Goal: Task Accomplishment & Management: Complete application form

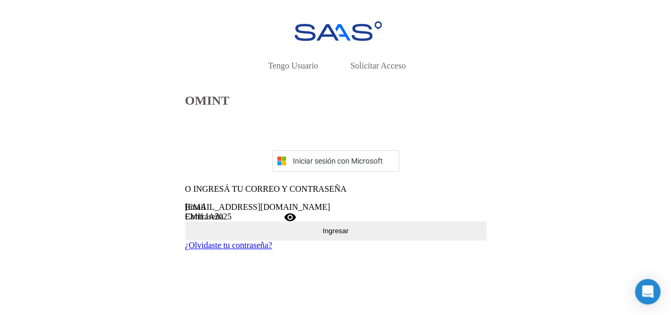
click at [277, 212] on div "[EMAIL_ADDRESS][DOMAIN_NAME] Email" at bounding box center [335, 207] width 301 height 10
click at [294, 240] on button "Ingresar" at bounding box center [335, 230] width 301 height 19
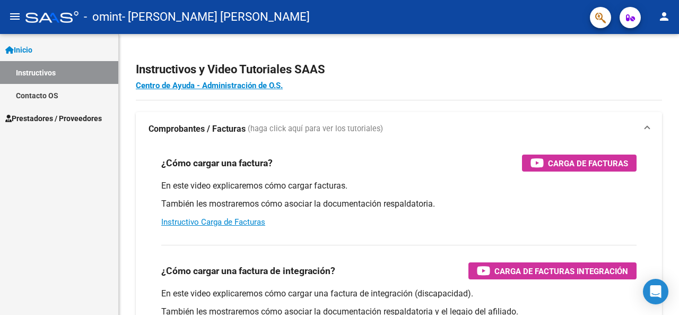
click at [659, 15] on mat-icon "person" at bounding box center [664, 16] width 13 height 13
click at [46, 118] on div at bounding box center [339, 157] width 679 height 315
click at [56, 125] on link "Prestadores / Proveedores" at bounding box center [59, 118] width 118 height 23
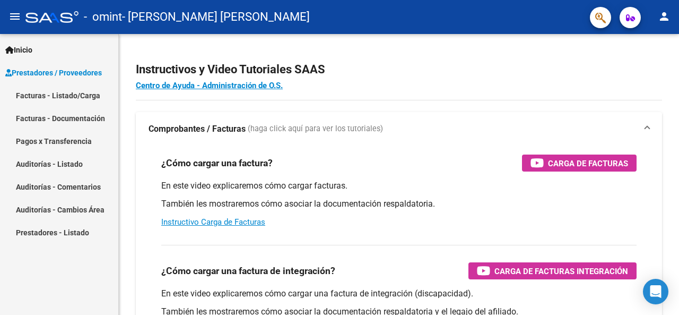
click at [65, 96] on link "Facturas - Listado/Carga" at bounding box center [59, 95] width 118 height 23
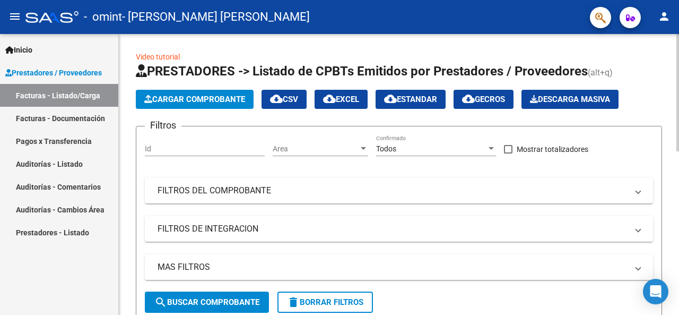
click at [207, 104] on button "Cargar Comprobante" at bounding box center [195, 99] width 118 height 19
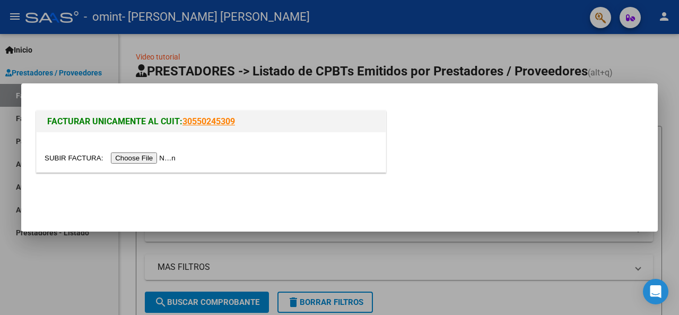
click at [177, 161] on input "file" at bounding box center [112, 157] width 134 height 11
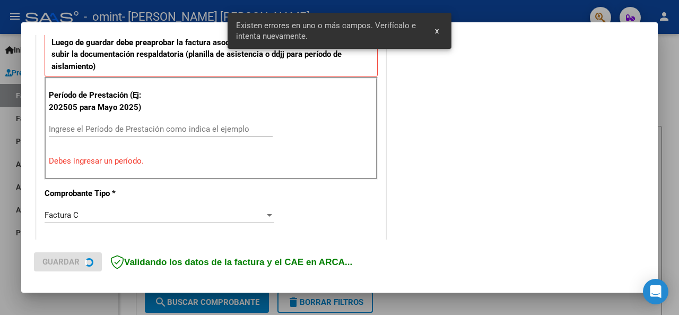
scroll to position [351, 0]
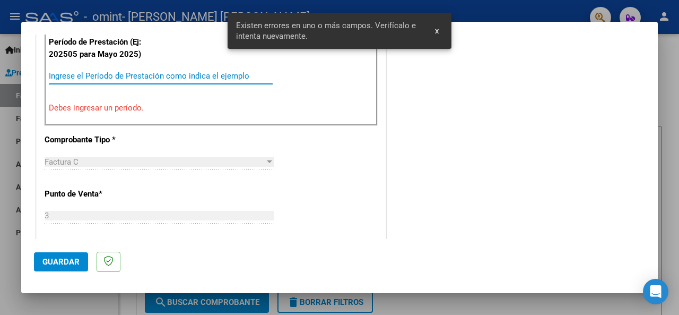
click at [98, 75] on input "Ingrese el Período de Prestación como indica el ejemplo" at bounding box center [161, 76] width 224 height 10
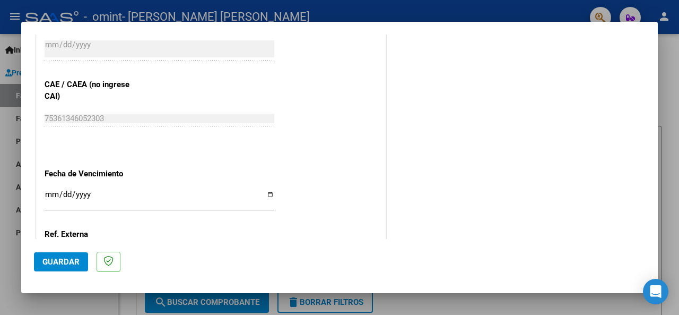
scroll to position [697, 0]
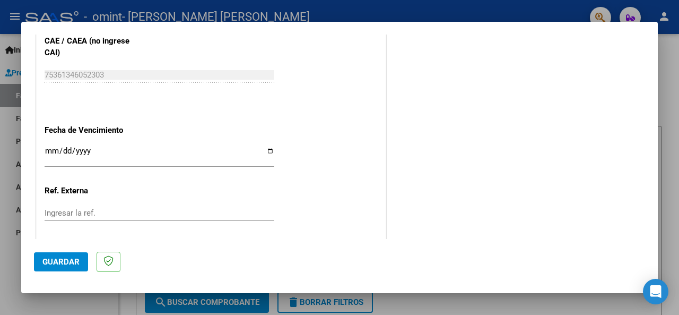
type input "202508"
click at [268, 146] on input "Ingresar la fecha" at bounding box center [160, 154] width 230 height 17
type input "2025-09-15"
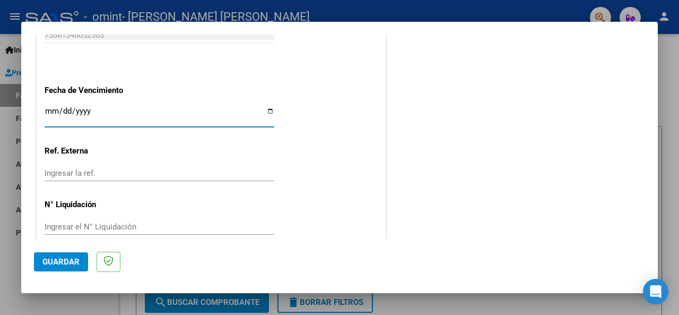
scroll to position [750, 0]
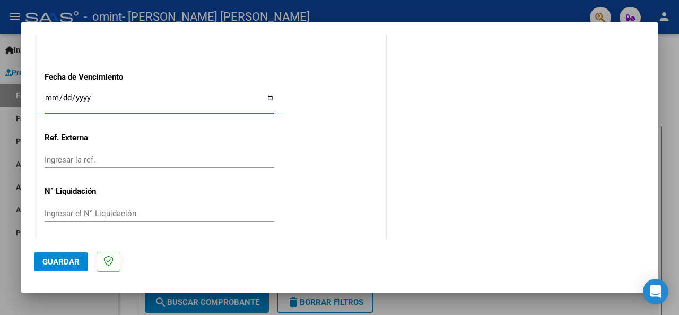
click at [57, 264] on span "Guardar" at bounding box center [60, 262] width 37 height 10
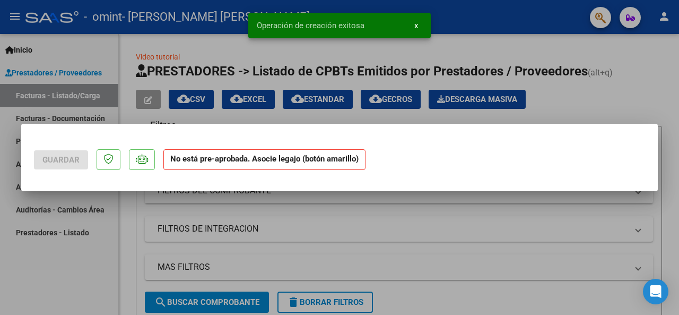
scroll to position [0, 0]
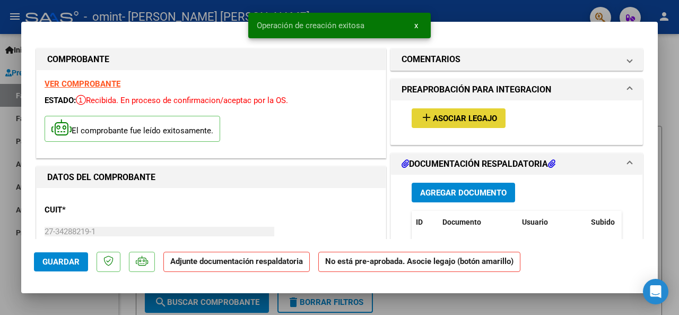
click at [442, 124] on button "add Asociar Legajo" at bounding box center [459, 118] width 94 height 20
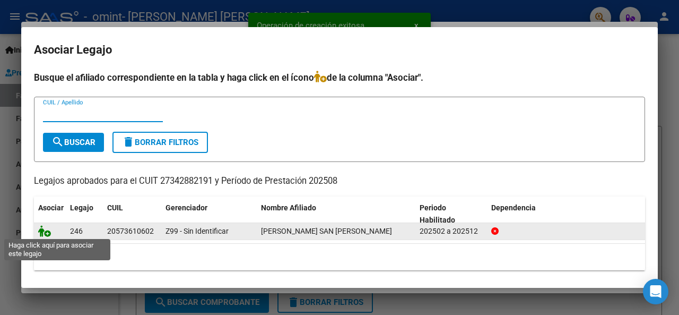
click at [42, 234] on icon at bounding box center [44, 231] width 13 height 12
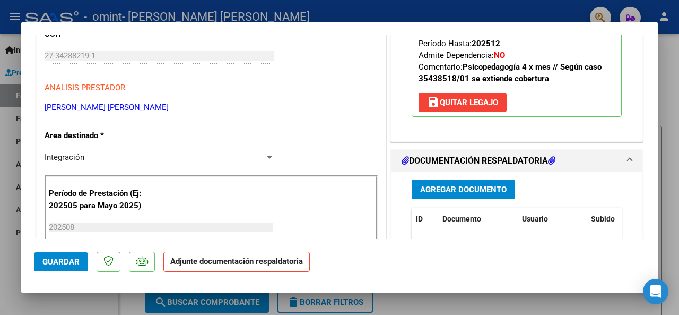
scroll to position [212, 0]
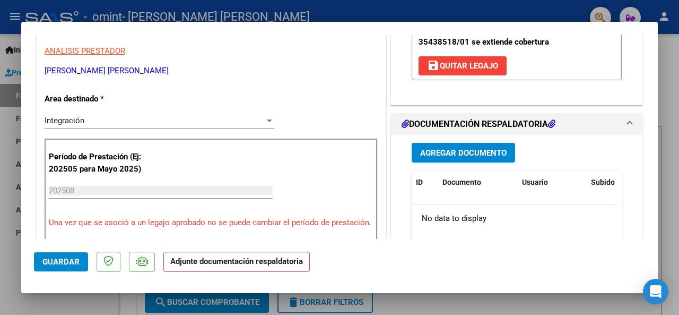
click at [437, 118] on h1 "DOCUMENTACIÓN RESPALDATORIA" at bounding box center [479, 124] width 154 height 13
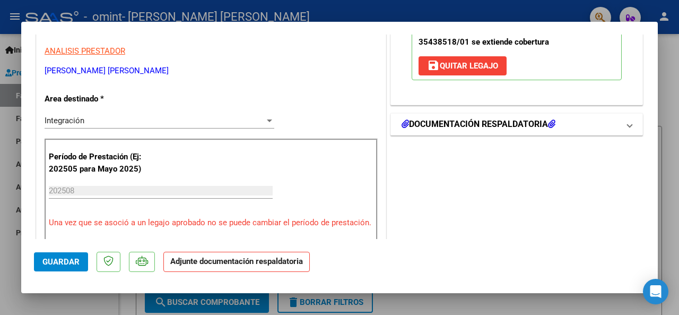
click at [437, 118] on h1 "DOCUMENTACIÓN RESPALDATORIA" at bounding box center [479, 124] width 154 height 13
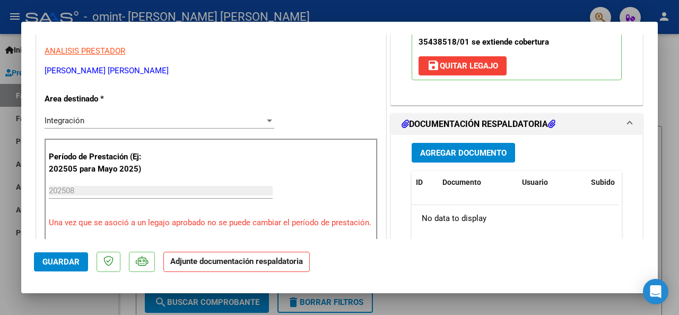
click at [438, 148] on span "Agregar Documento" at bounding box center [463, 153] width 86 height 10
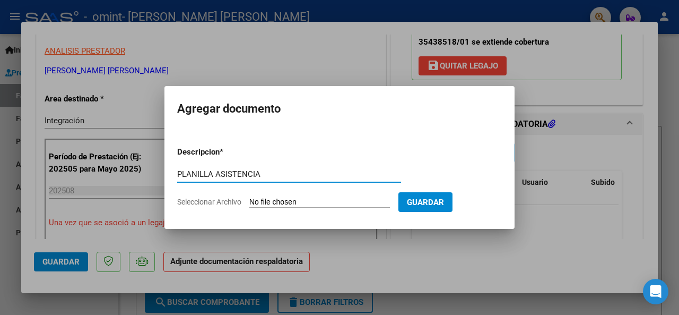
type input "PLANILLA ASISTENCIA"
click at [310, 199] on input "Seleccionar Archivo" at bounding box center [319, 202] width 141 height 10
type input "C:\fakepath\OMINT.pdf"
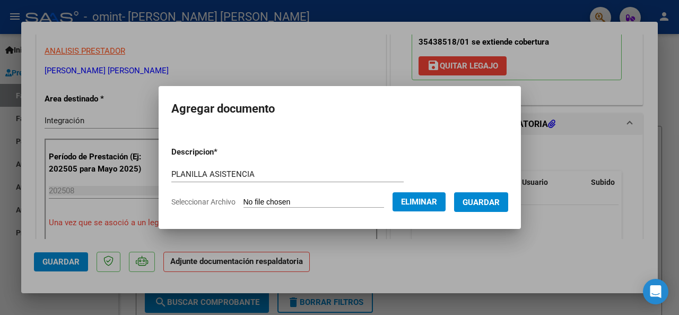
click at [497, 202] on span "Guardar" at bounding box center [481, 202] width 37 height 10
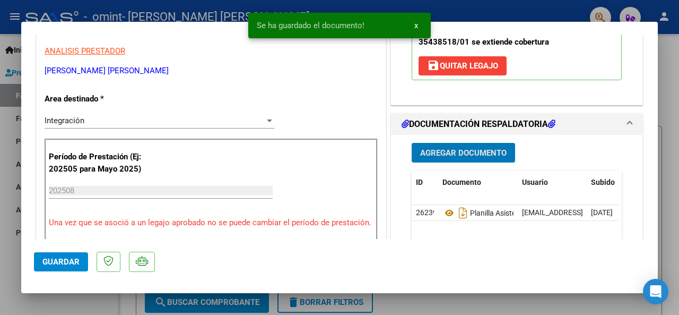
scroll to position [318, 0]
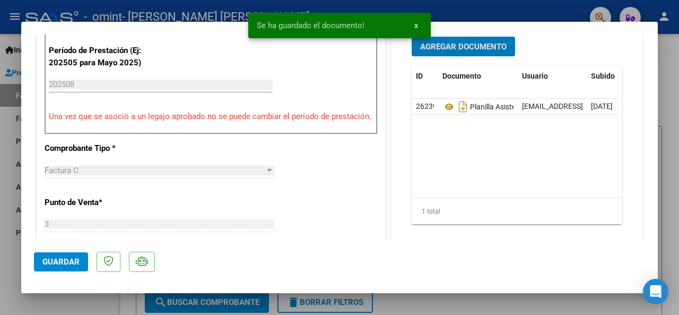
click at [74, 268] on button "Guardar" at bounding box center [61, 261] width 54 height 19
click at [4, 253] on div at bounding box center [339, 157] width 679 height 315
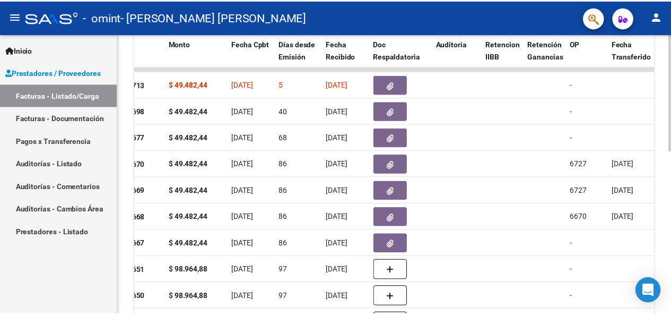
scroll to position [284, 0]
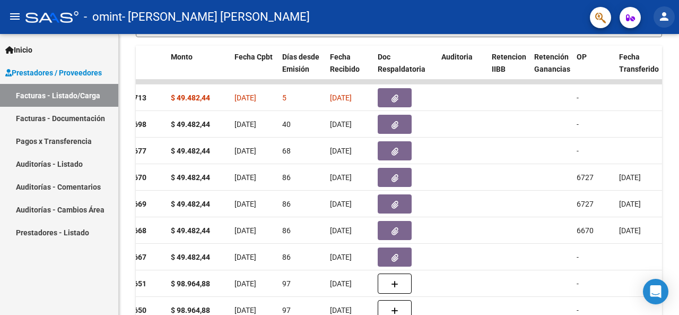
click at [671, 21] on button "person" at bounding box center [664, 16] width 21 height 21
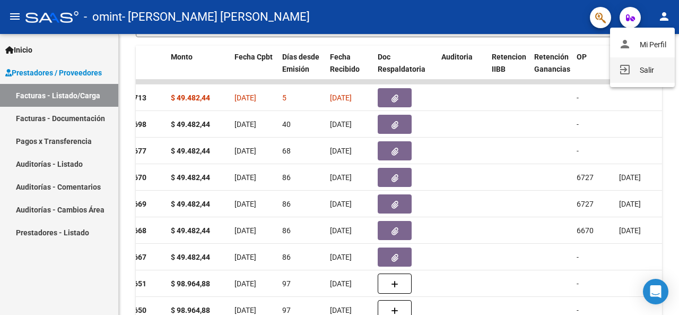
click at [647, 65] on button "exit_to_app Salir" at bounding box center [642, 69] width 65 height 25
